Goal: Information Seeking & Learning: Learn about a topic

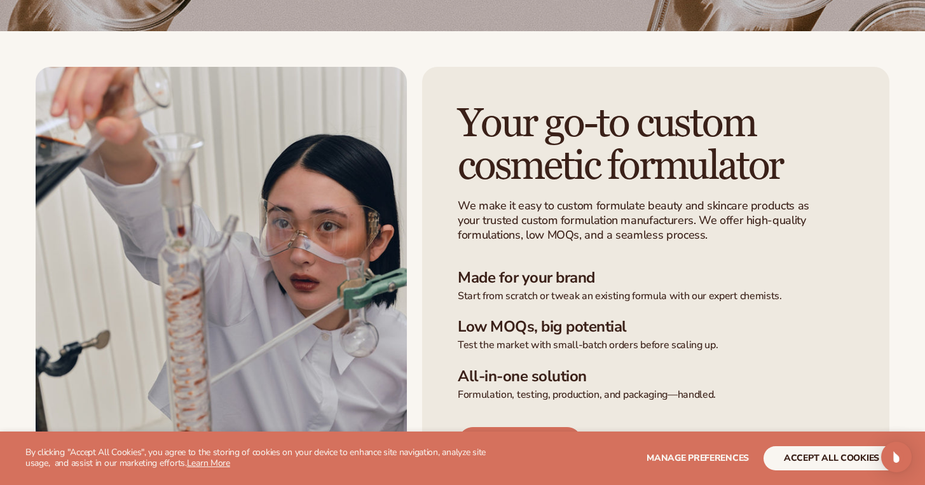
scroll to position [380, 0]
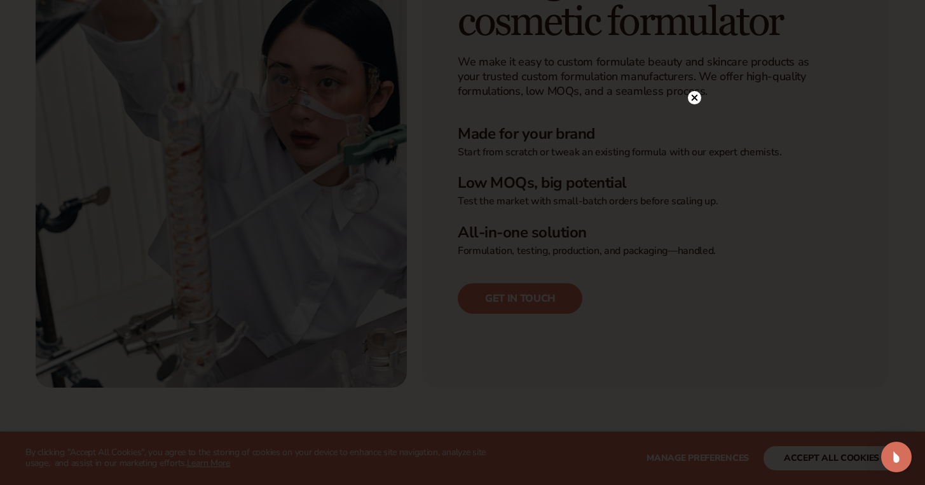
click at [698, 101] on circle at bounding box center [694, 97] width 13 height 13
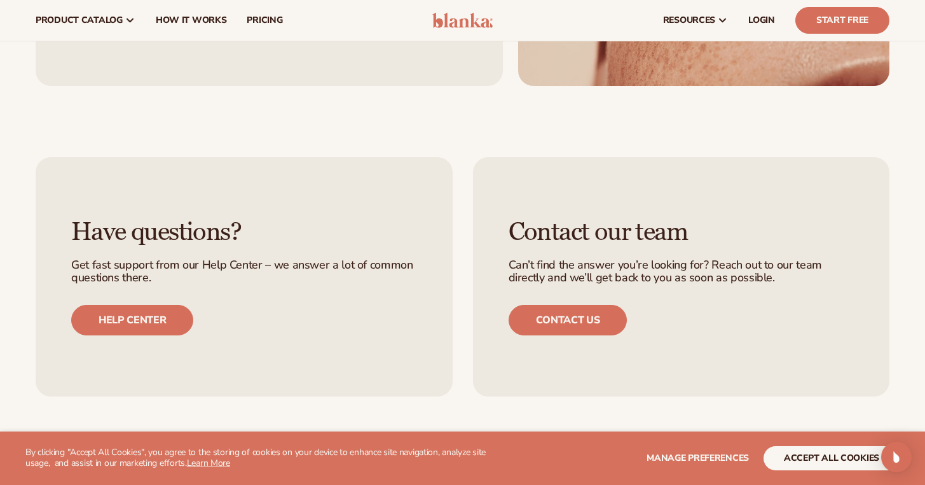
scroll to position [868, 0]
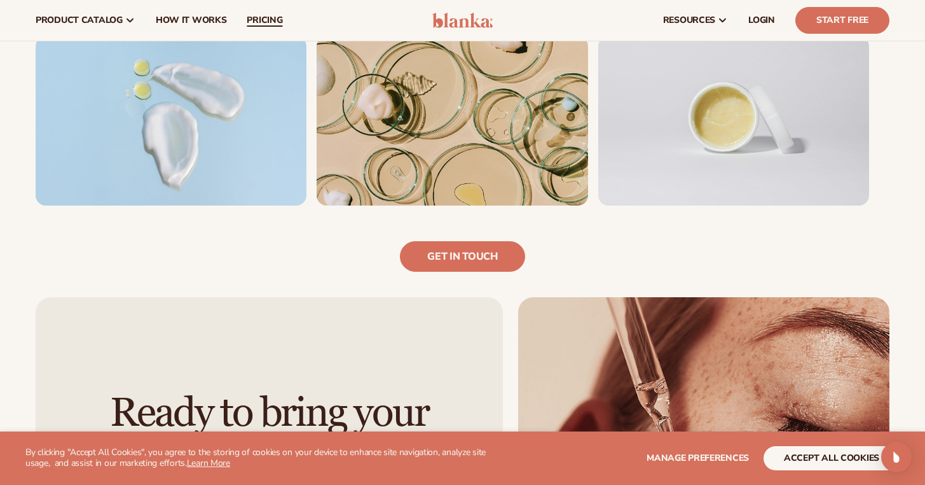
click at [273, 24] on span "pricing" at bounding box center [265, 20] width 36 height 10
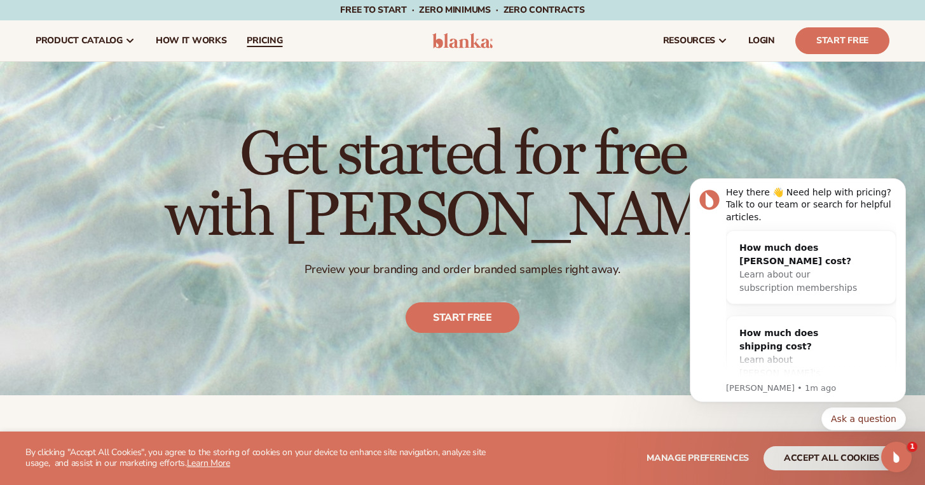
click at [263, 43] on span "pricing" at bounding box center [265, 41] width 36 height 10
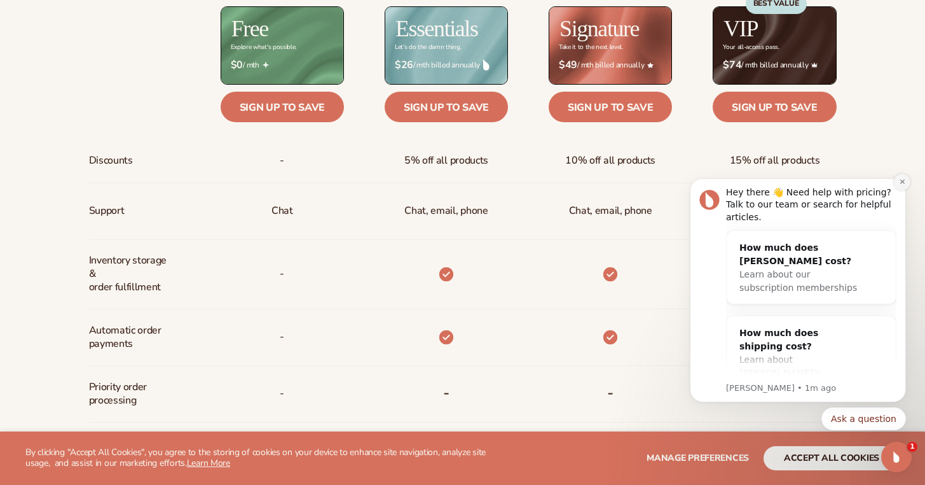
click at [897, 181] on button "Dismiss notification" at bounding box center [902, 182] width 17 height 17
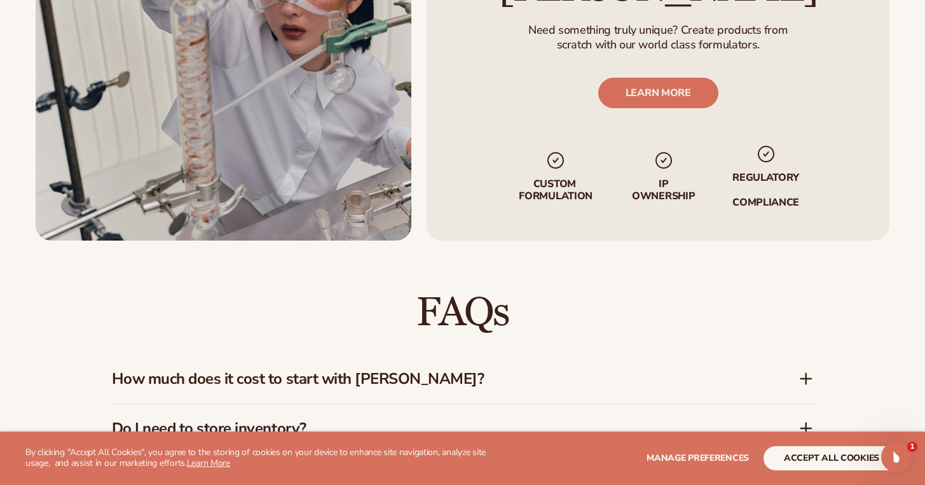
scroll to position [1780, 0]
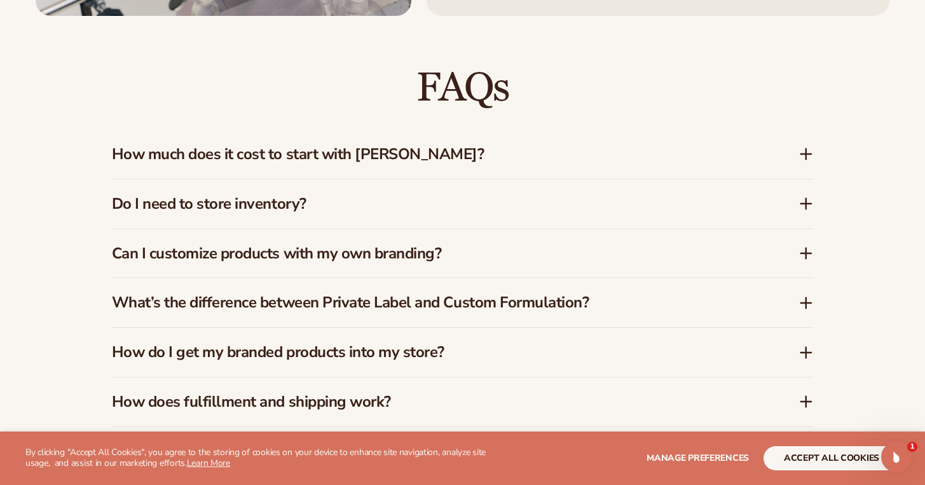
click at [268, 151] on h3 "How much does it cost to start with Blanka?" at bounding box center [436, 154] width 649 height 18
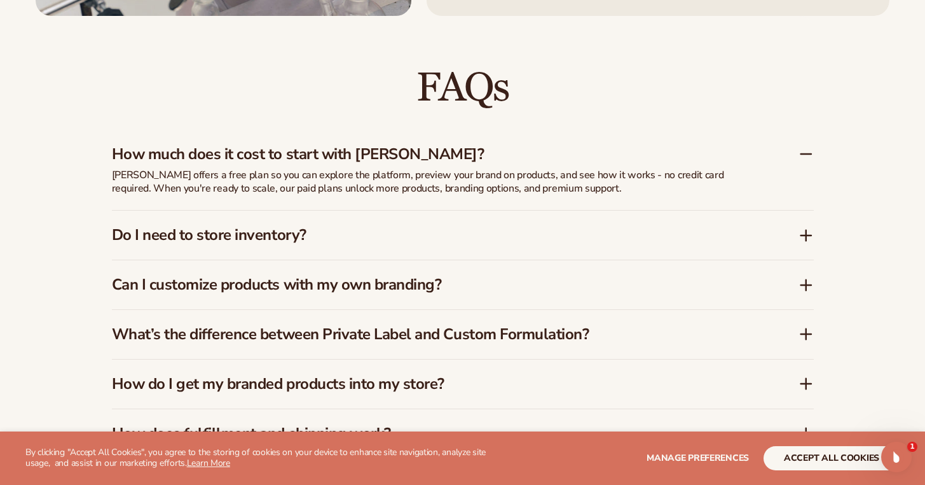
click at [804, 235] on icon at bounding box center [806, 235] width 10 height 0
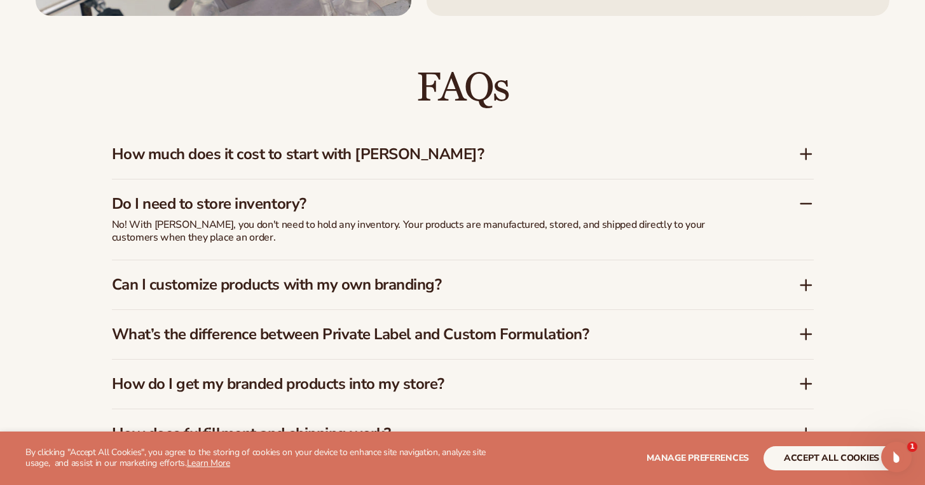
click at [807, 326] on icon at bounding box center [806, 333] width 15 height 15
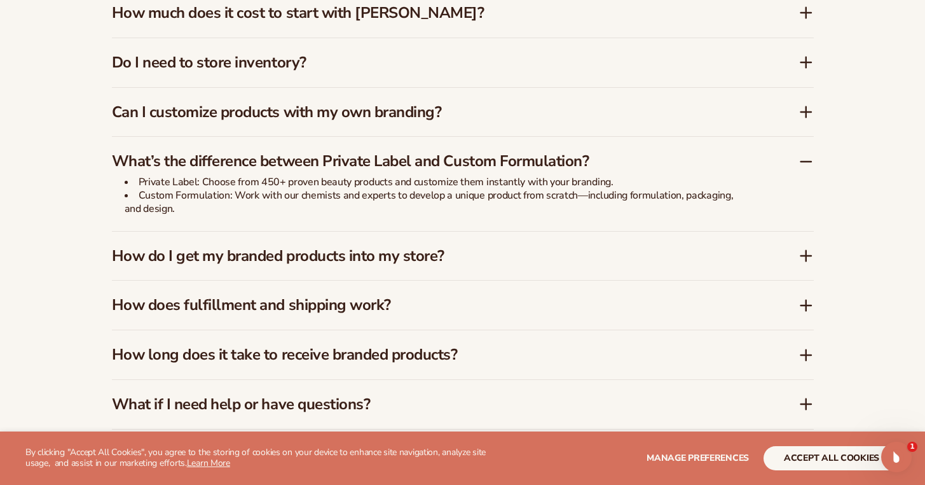
scroll to position [2011, 0]
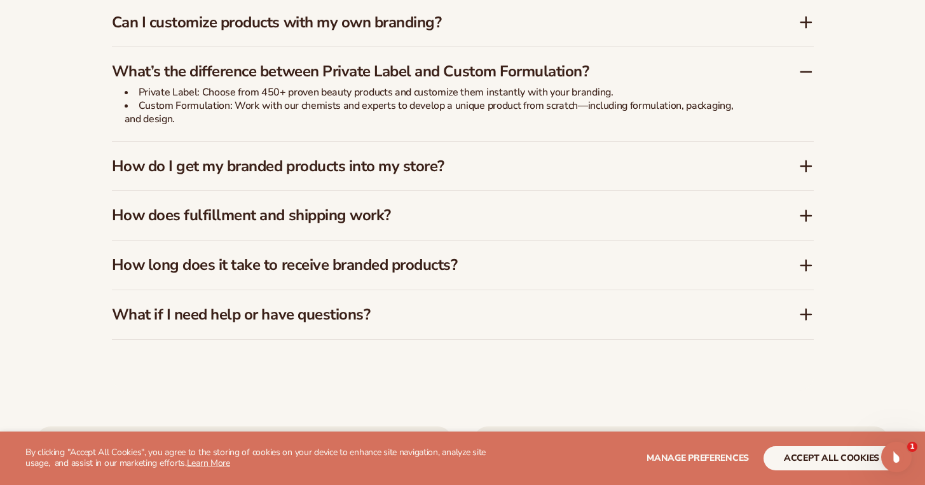
click at [812, 163] on icon at bounding box center [806, 165] width 15 height 15
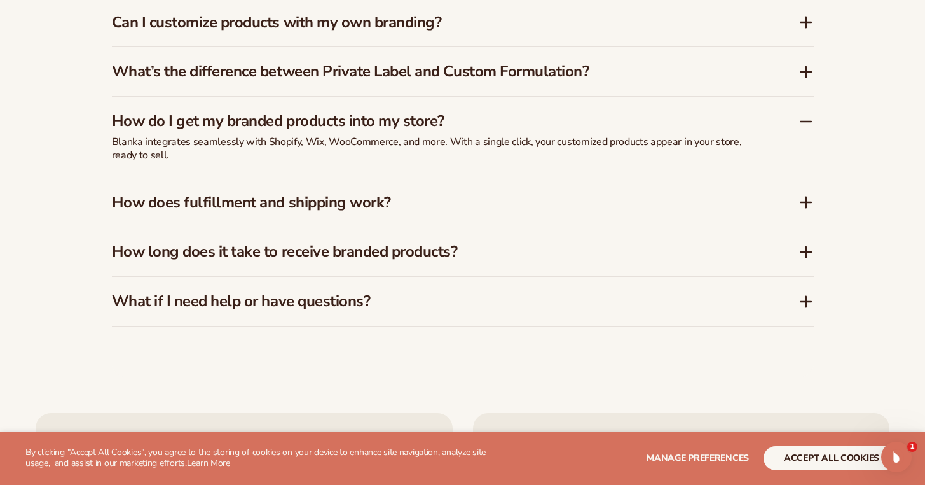
click at [803, 197] on icon at bounding box center [806, 202] width 15 height 15
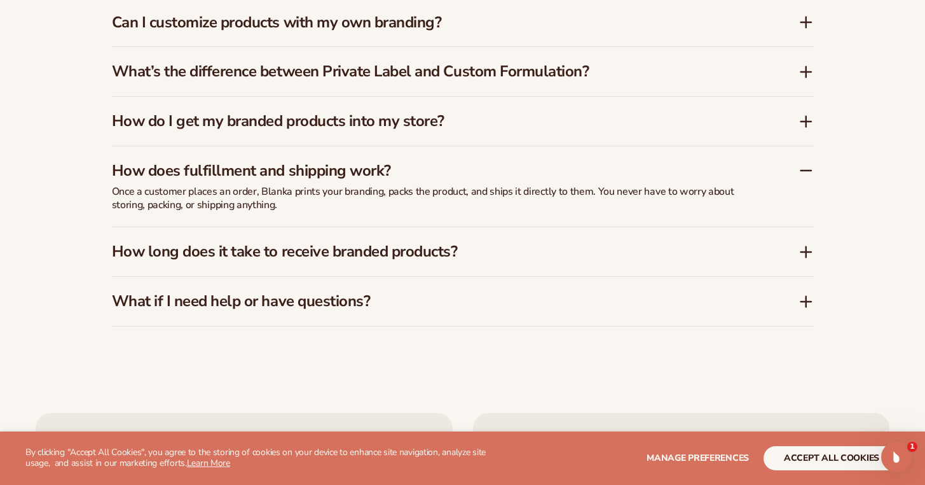
click at [812, 252] on icon at bounding box center [806, 252] width 10 height 0
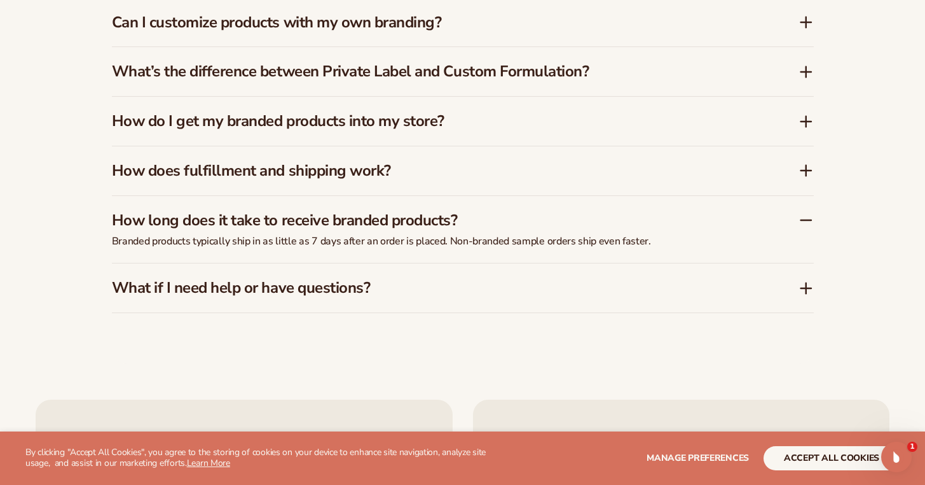
click at [805, 288] on icon at bounding box center [806, 288] width 10 height 0
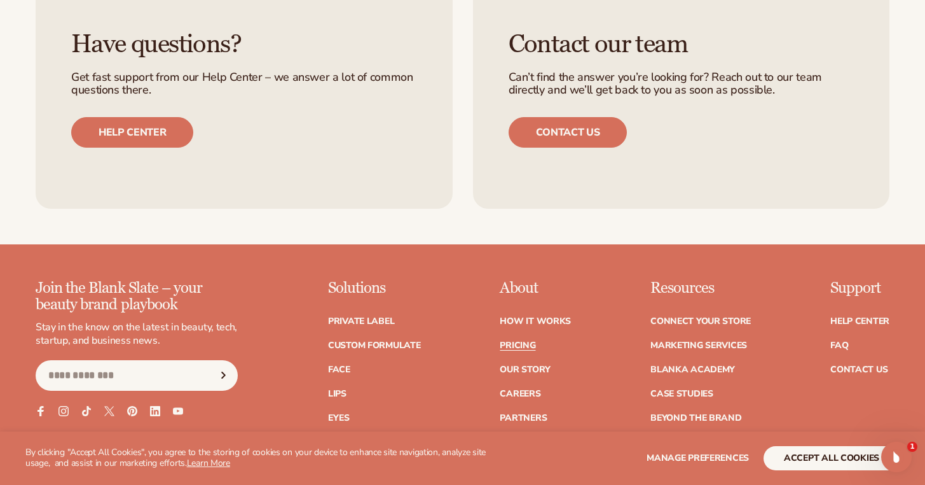
scroll to position [2533, 0]
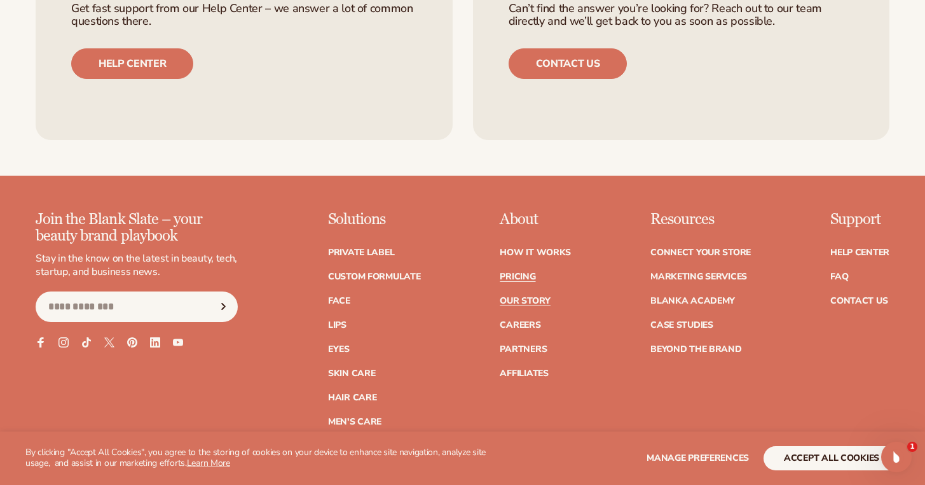
click at [541, 296] on link "Our Story" at bounding box center [525, 300] width 50 height 9
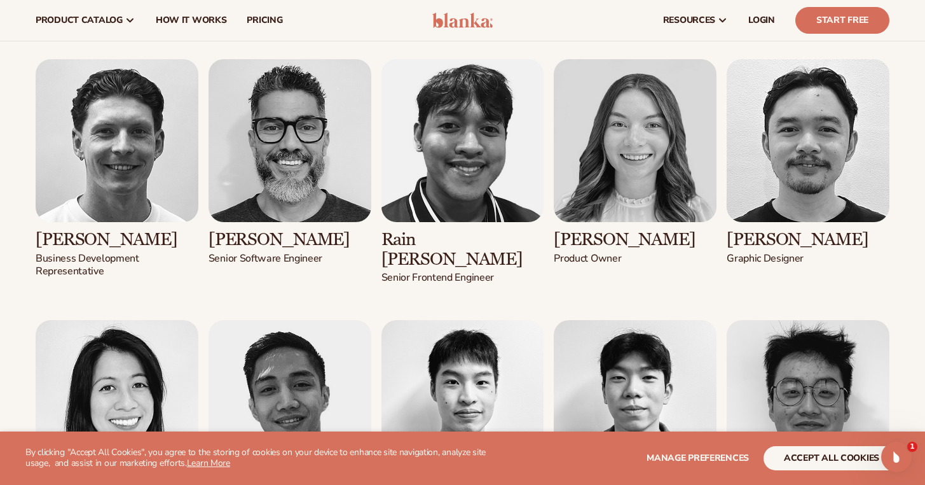
scroll to position [1112, 0]
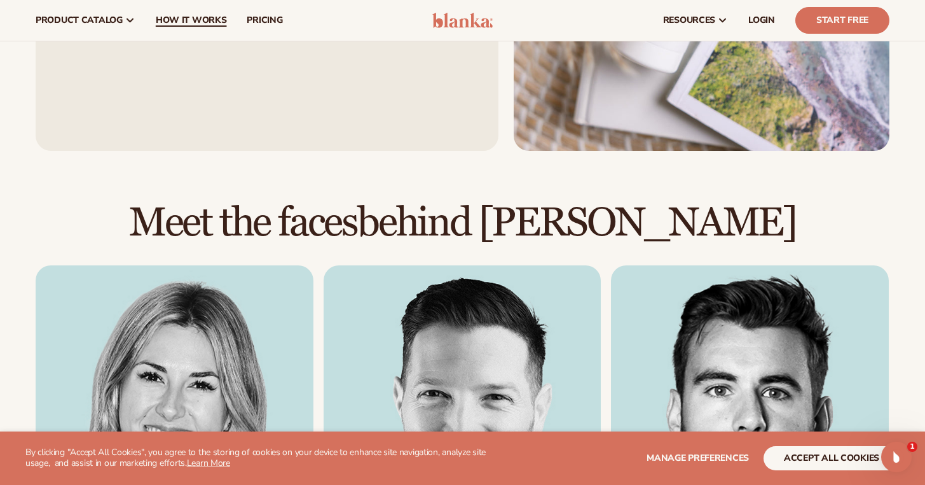
click at [198, 20] on span "How It Works" at bounding box center [191, 20] width 71 height 10
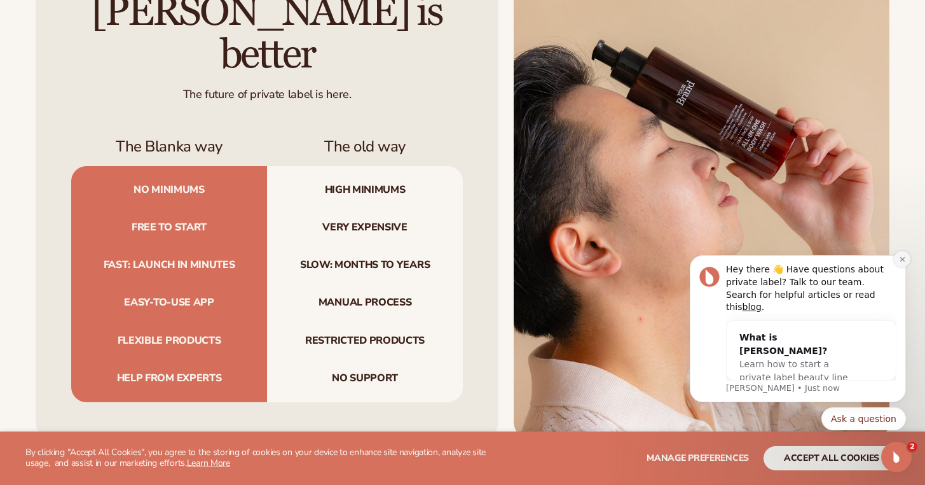
click at [896, 267] on button "Dismiss notification" at bounding box center [902, 259] width 17 height 17
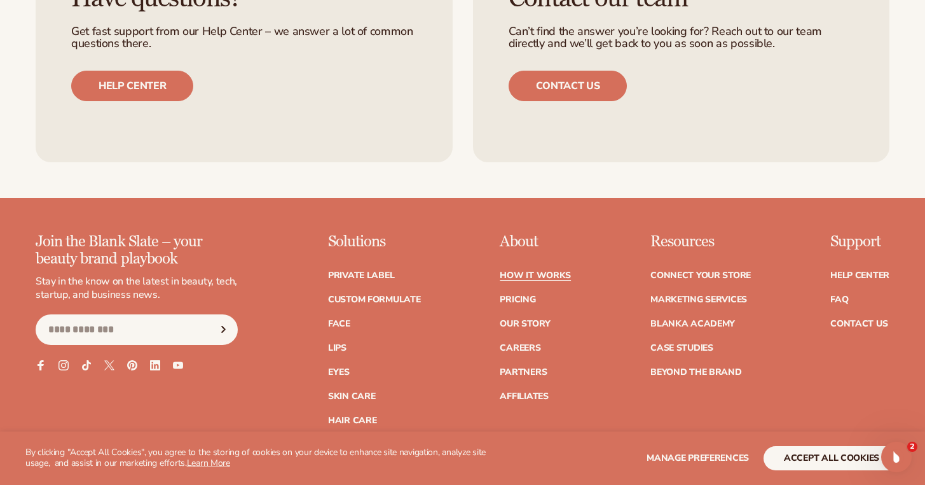
scroll to position [2793, 0]
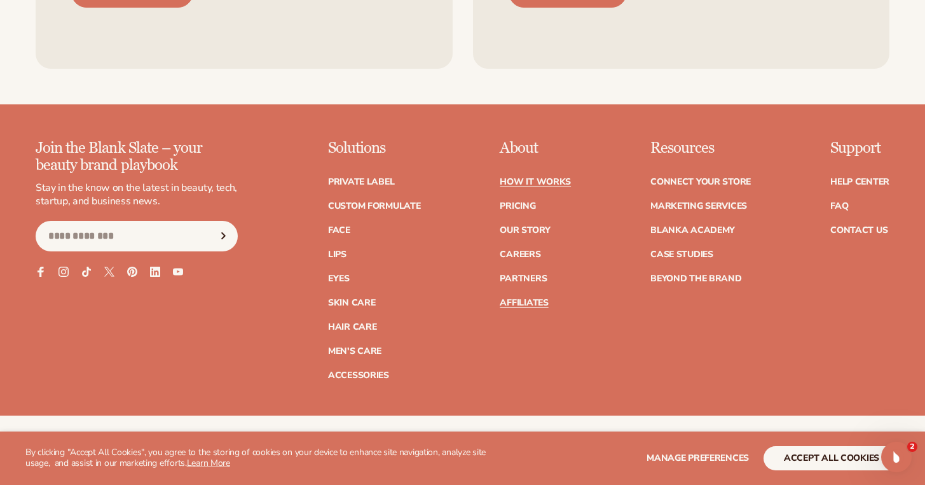
click at [539, 298] on link "Affiliates" at bounding box center [524, 302] width 48 height 9
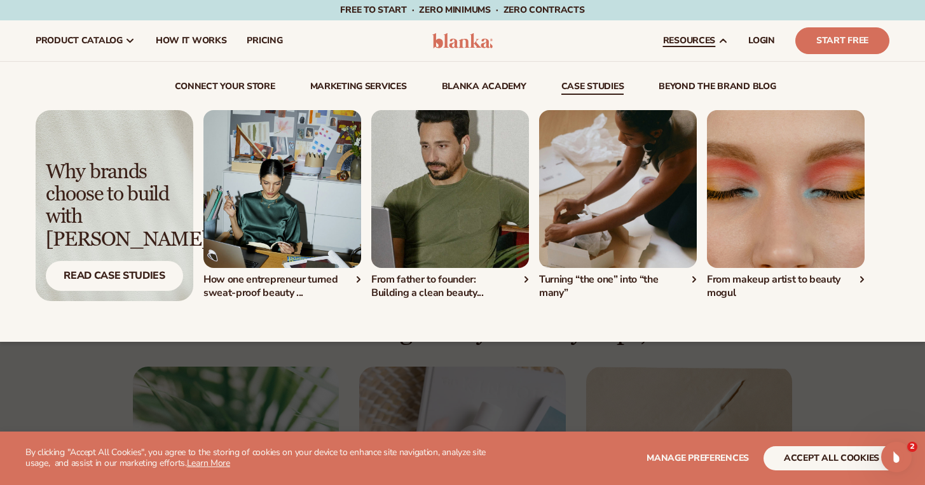
click at [602, 88] on link "case studies" at bounding box center [593, 88] width 63 height 13
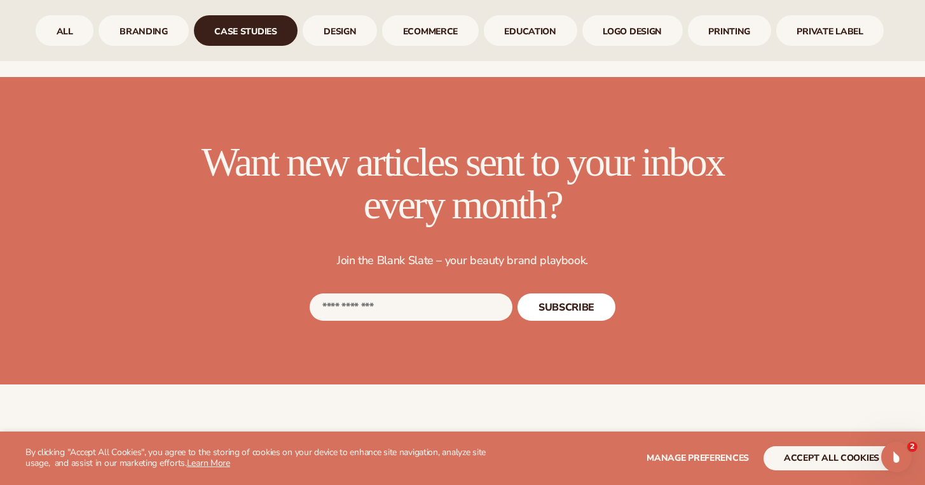
scroll to position [745, 0]
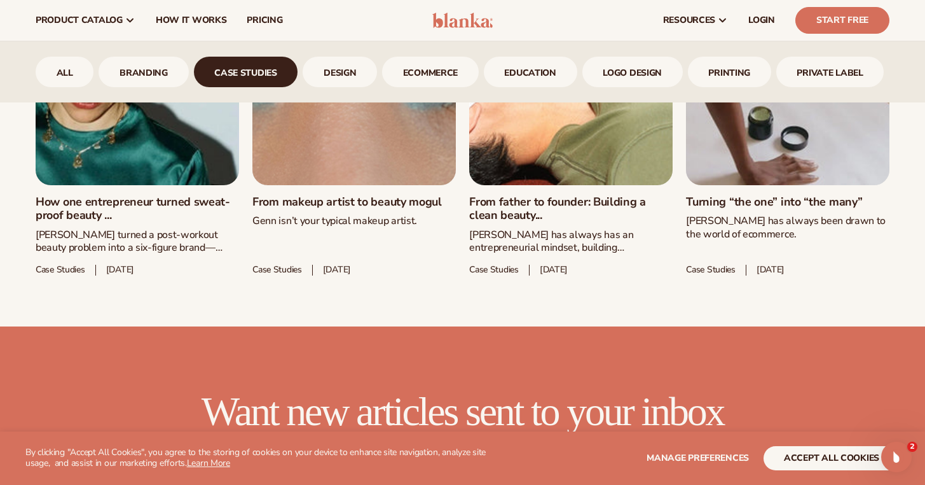
click at [209, 205] on link "How one entrepreneur turned sweat-proof beauty ..." at bounding box center [138, 208] width 204 height 27
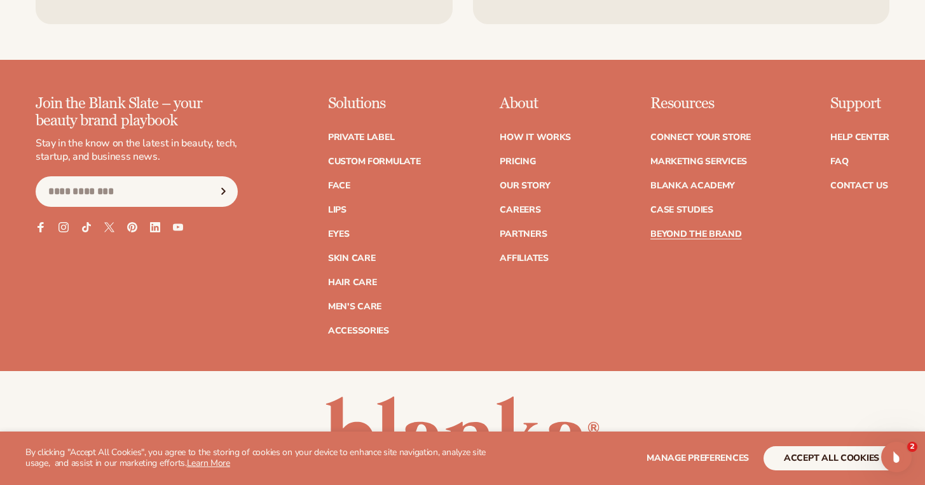
scroll to position [3451, 0]
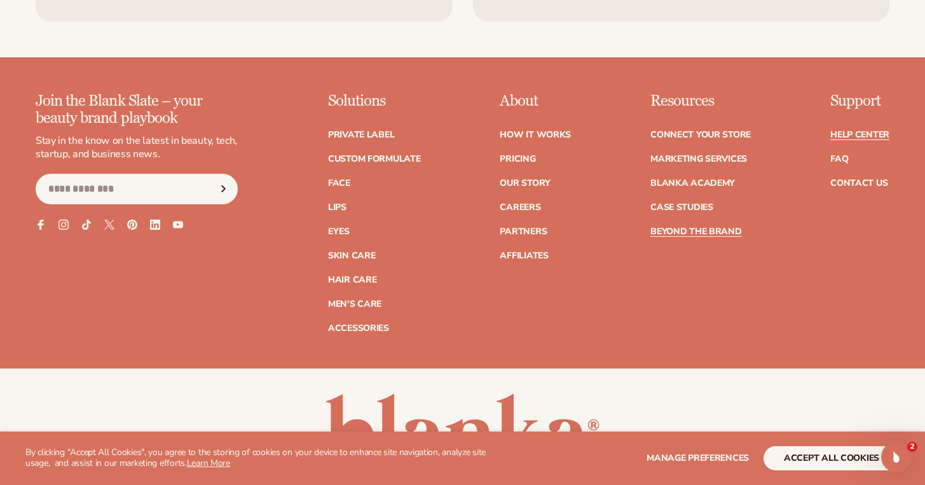
click at [852, 130] on link "Help Center" at bounding box center [860, 134] width 59 height 9
